Goal: Task Accomplishment & Management: Use online tool/utility

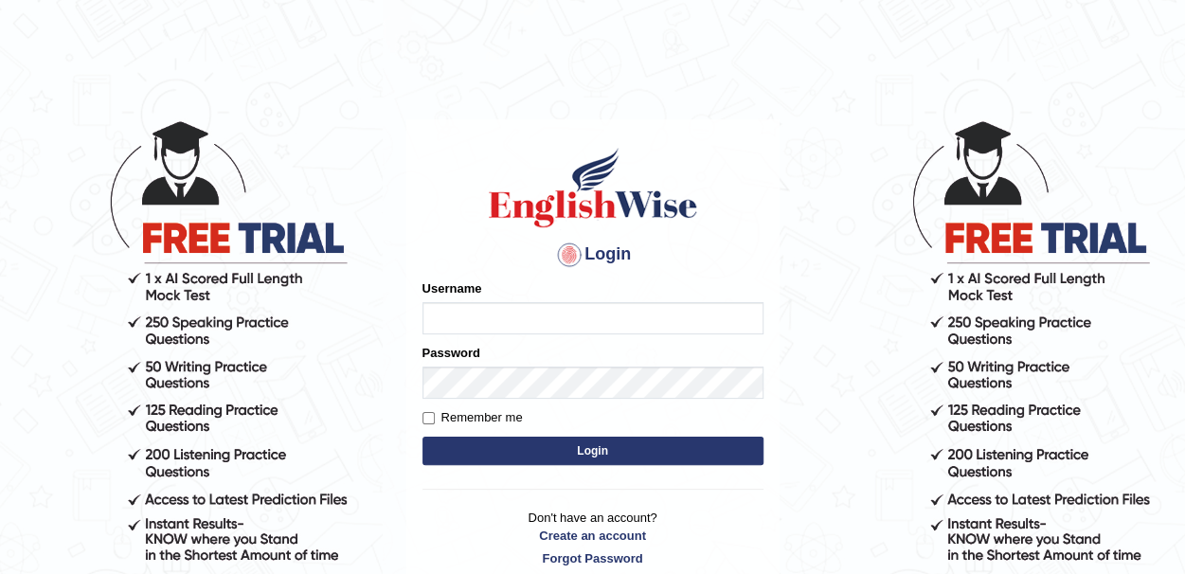
type input "sprajapati"
click at [590, 454] on button "Login" at bounding box center [593, 451] width 341 height 28
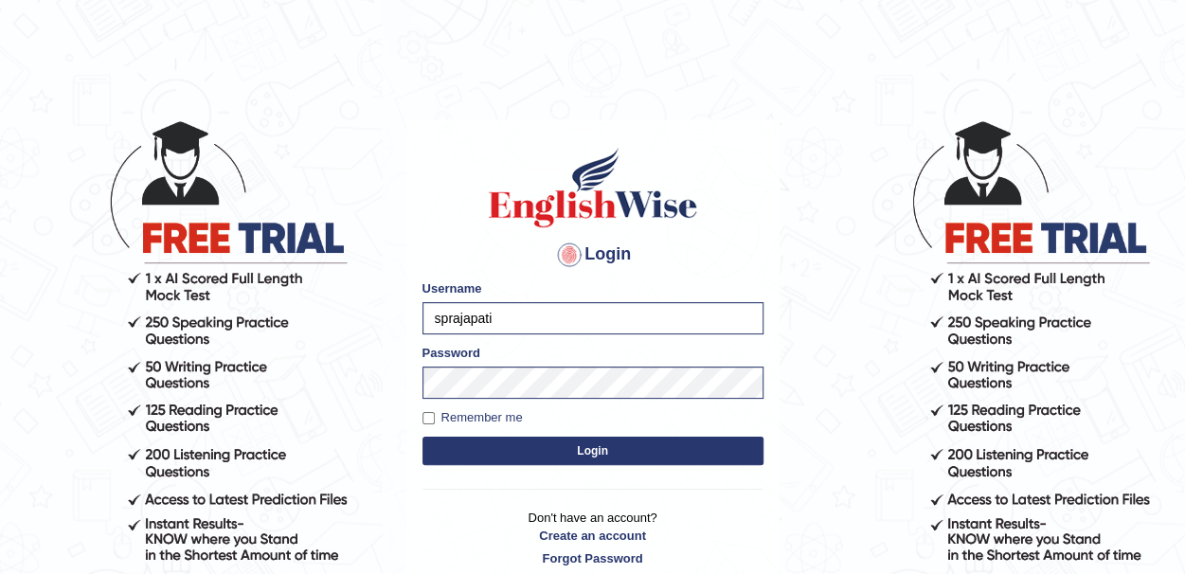
click at [590, 454] on button "Login" at bounding box center [593, 451] width 341 height 28
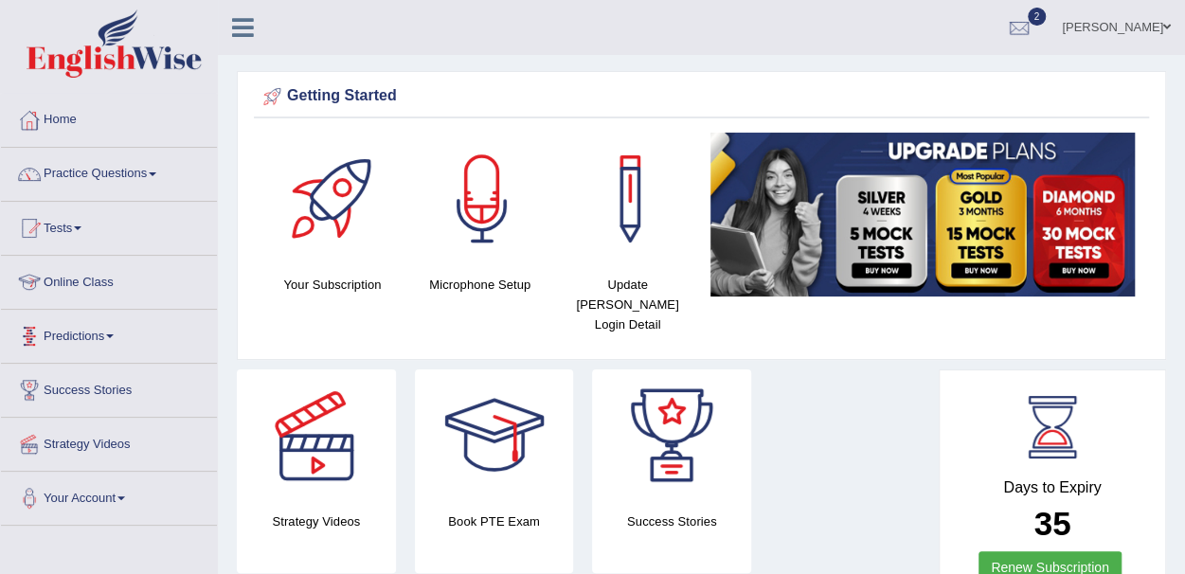
click at [84, 289] on link "Online Class" at bounding box center [109, 279] width 216 height 47
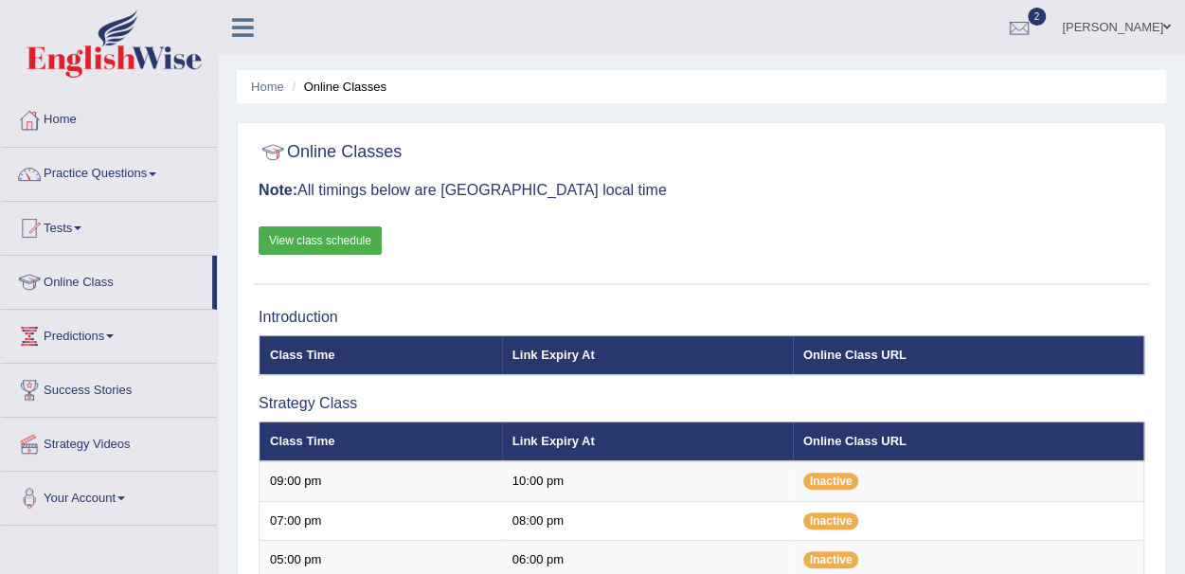
scroll to position [733, 0]
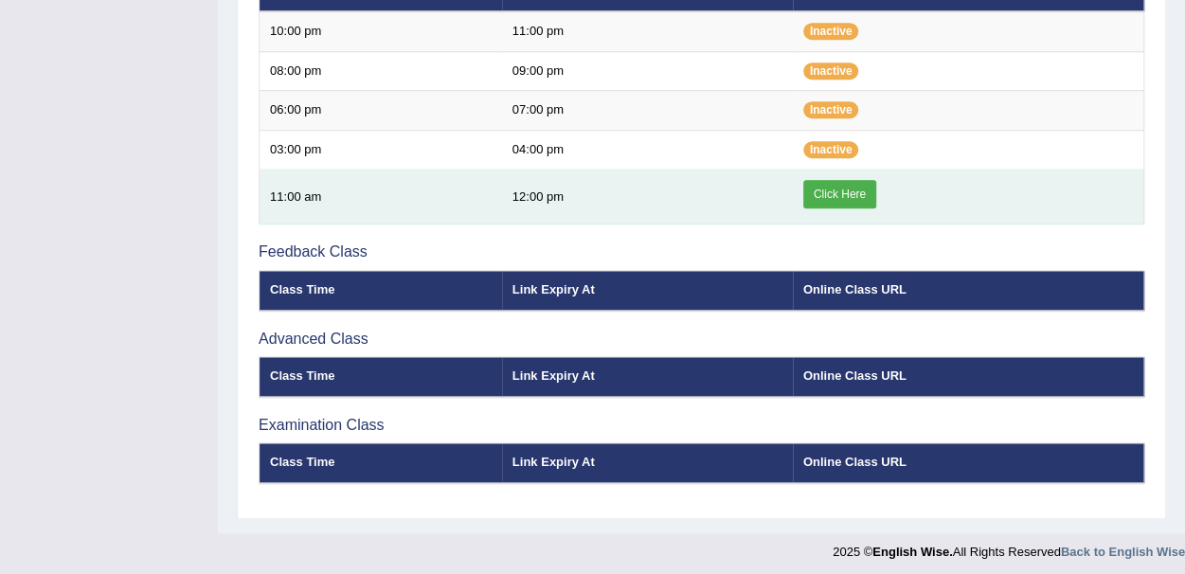
click at [840, 191] on link "Click Here" at bounding box center [840, 194] width 73 height 28
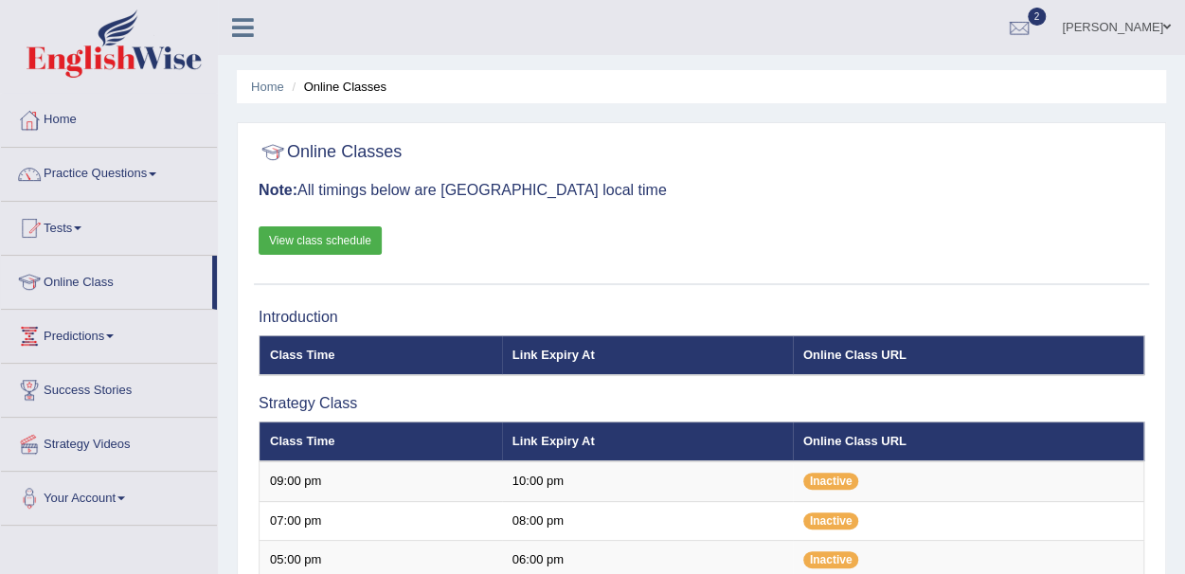
scroll to position [733, 0]
click at [156, 173] on span at bounding box center [153, 174] width 8 height 4
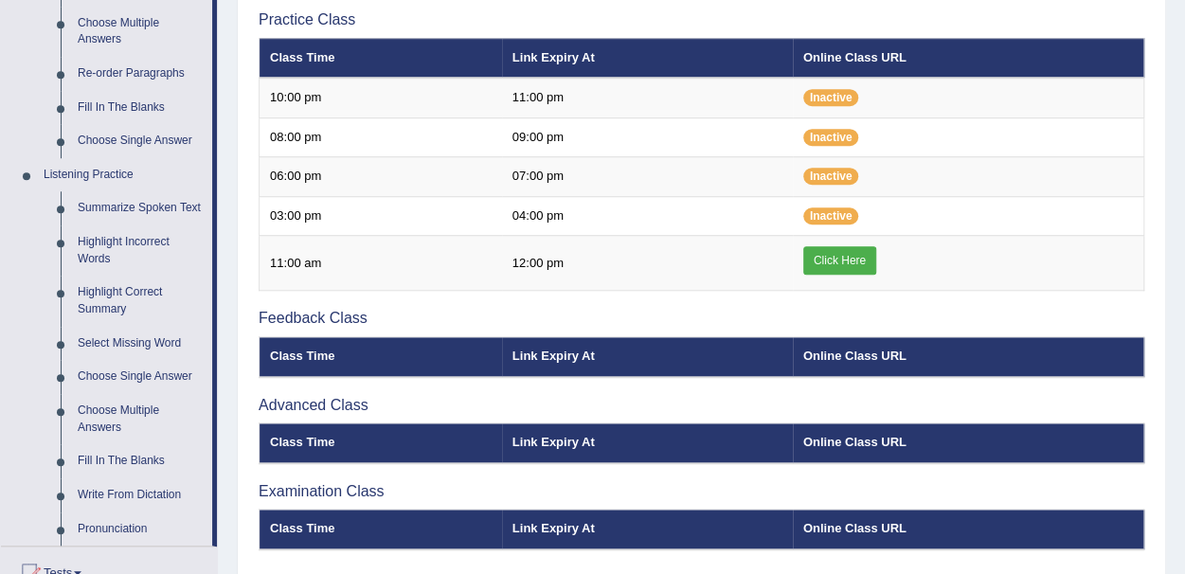
scroll to position [671, 0]
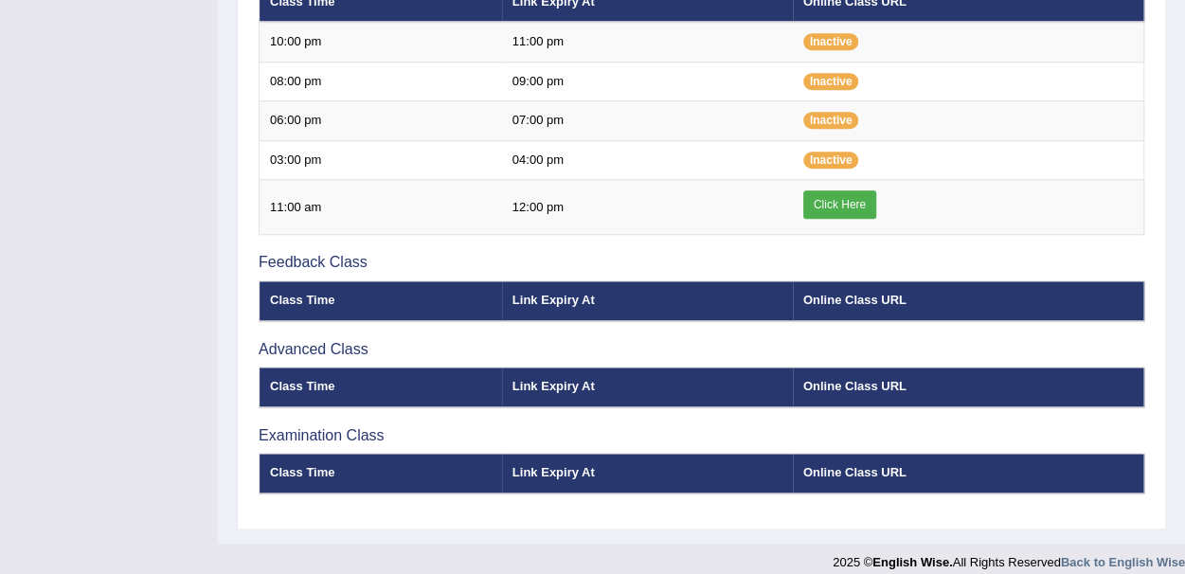
scroll to position [733, 0]
